Goal: Navigation & Orientation: Find specific page/section

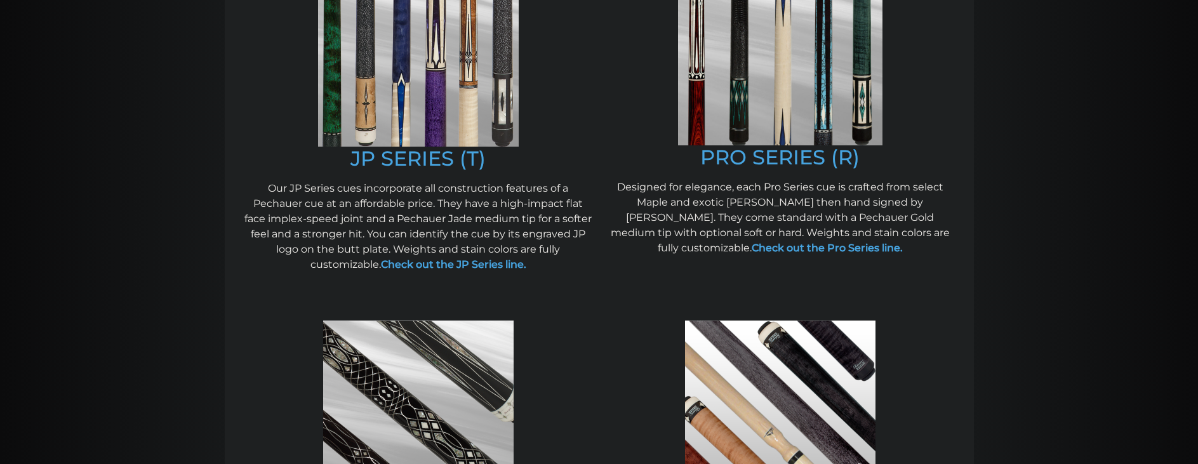
scroll to position [750, 0]
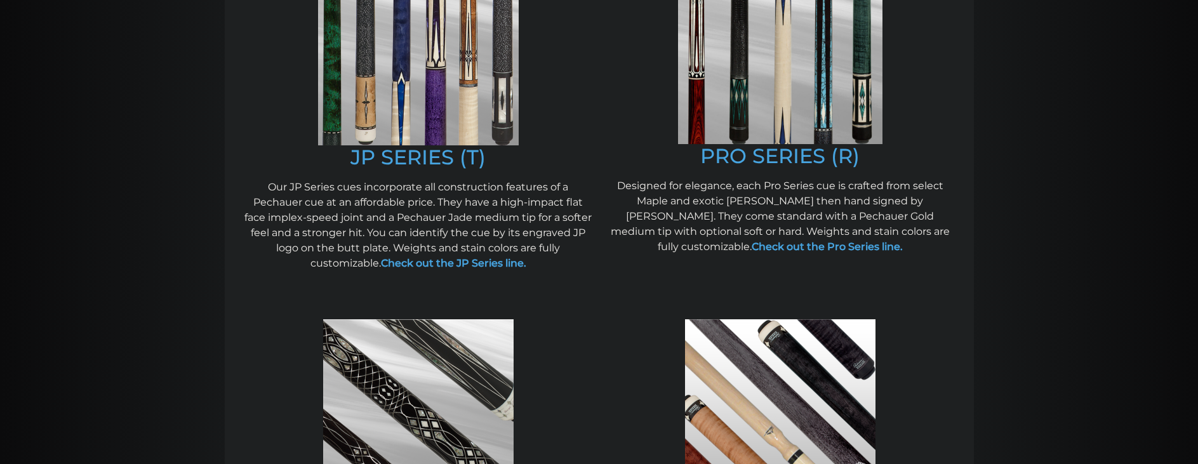
click at [421, 89] on img at bounding box center [418, 45] width 201 height 199
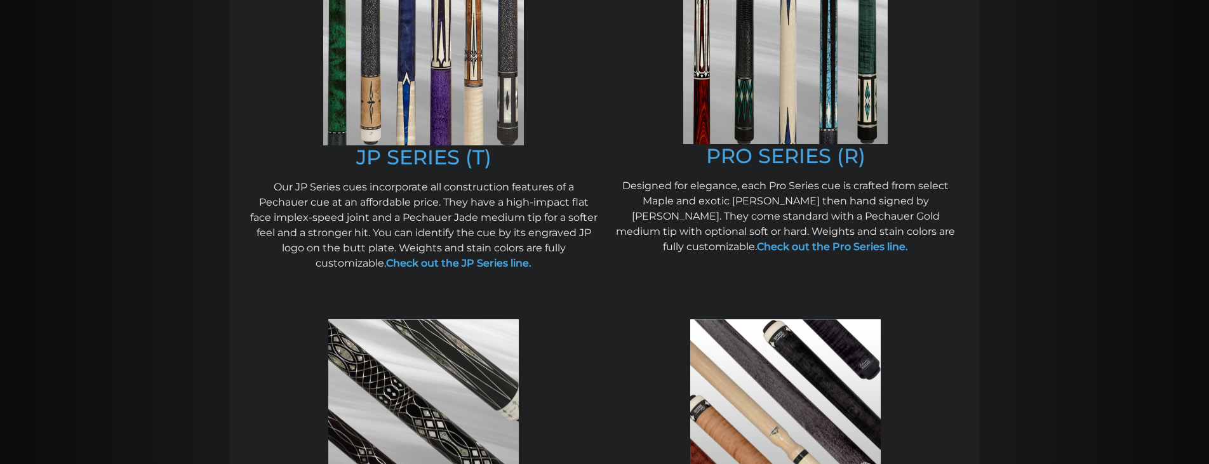
click at [826, 73] on img at bounding box center [785, 45] width 204 height 198
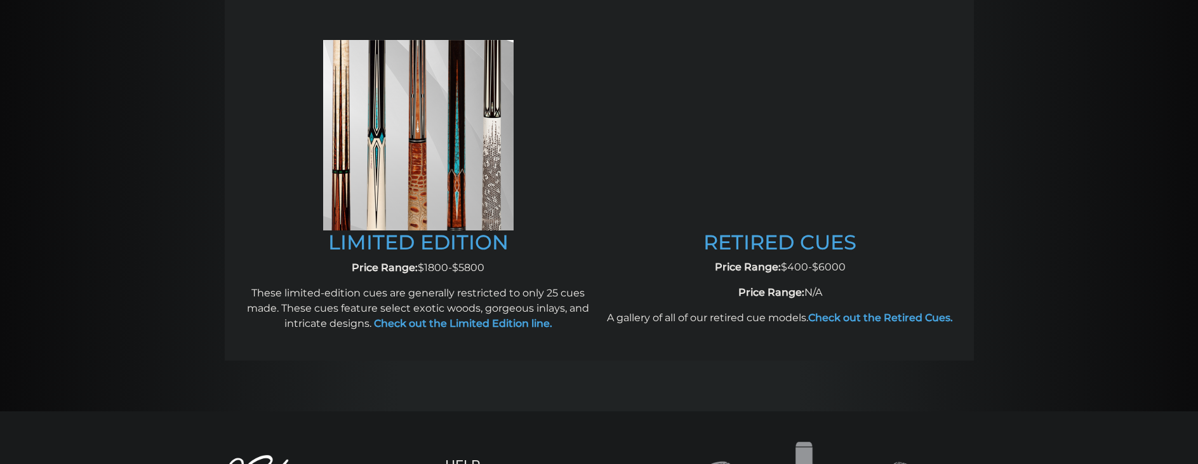
scroll to position [1426, 0]
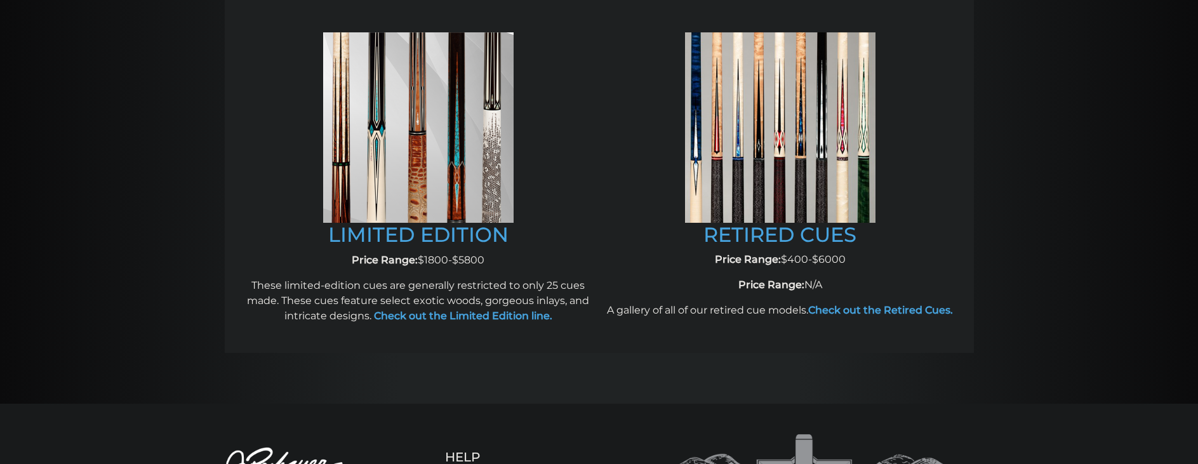
click at [813, 154] on img at bounding box center [780, 127] width 190 height 190
click at [778, 233] on link "RETIRED CUES" at bounding box center [779, 234] width 153 height 25
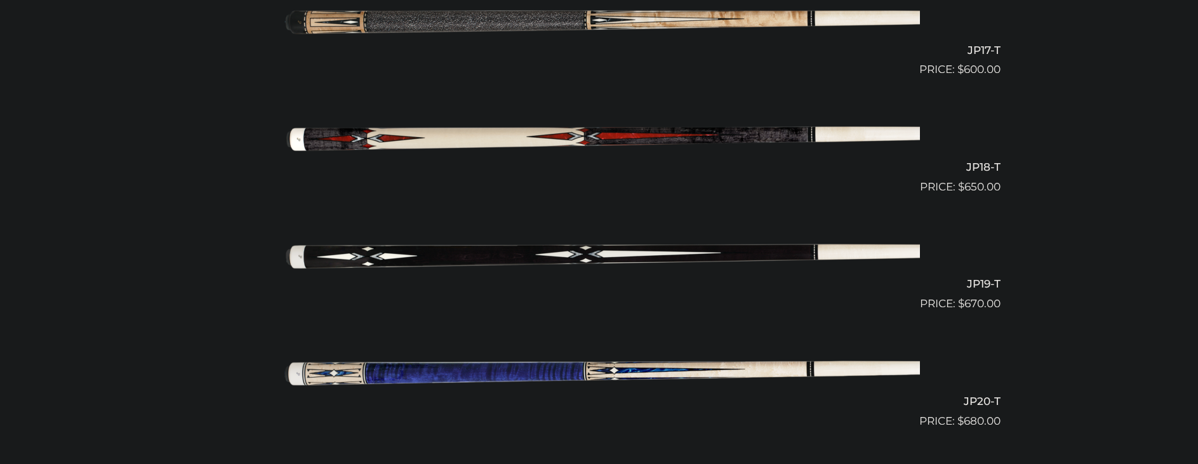
scroll to position [2315, 0]
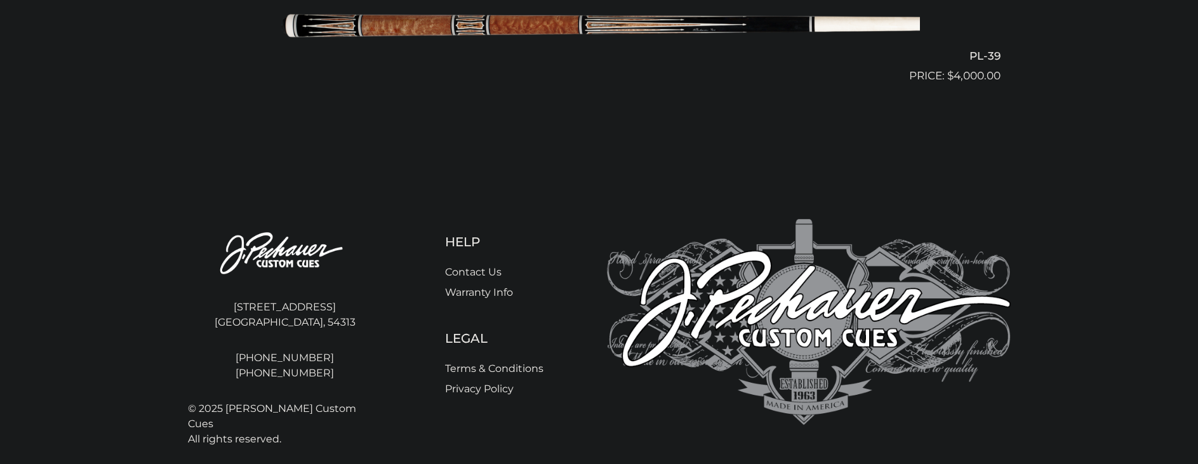
scroll to position [3846, 0]
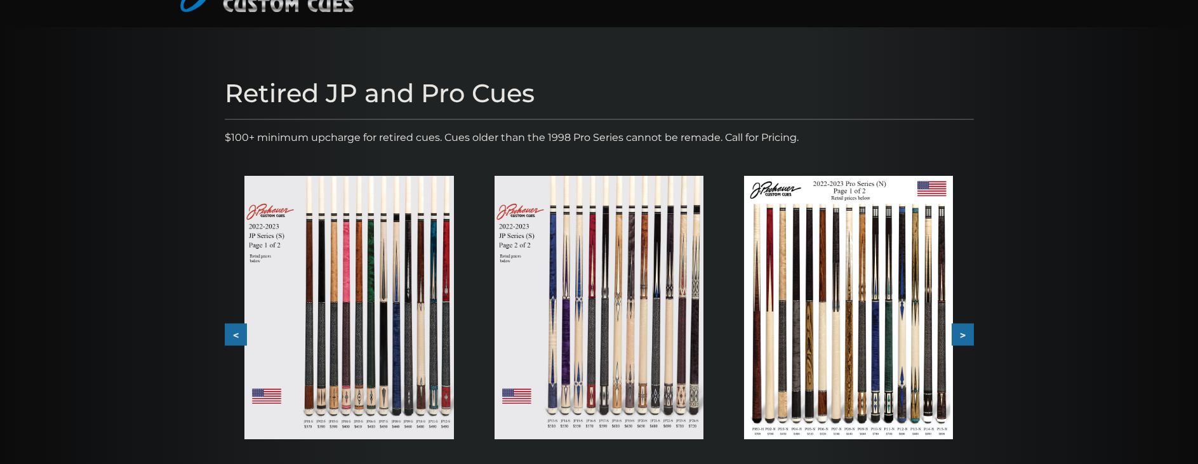
scroll to position [100, 0]
